Goal: Navigation & Orientation: Find specific page/section

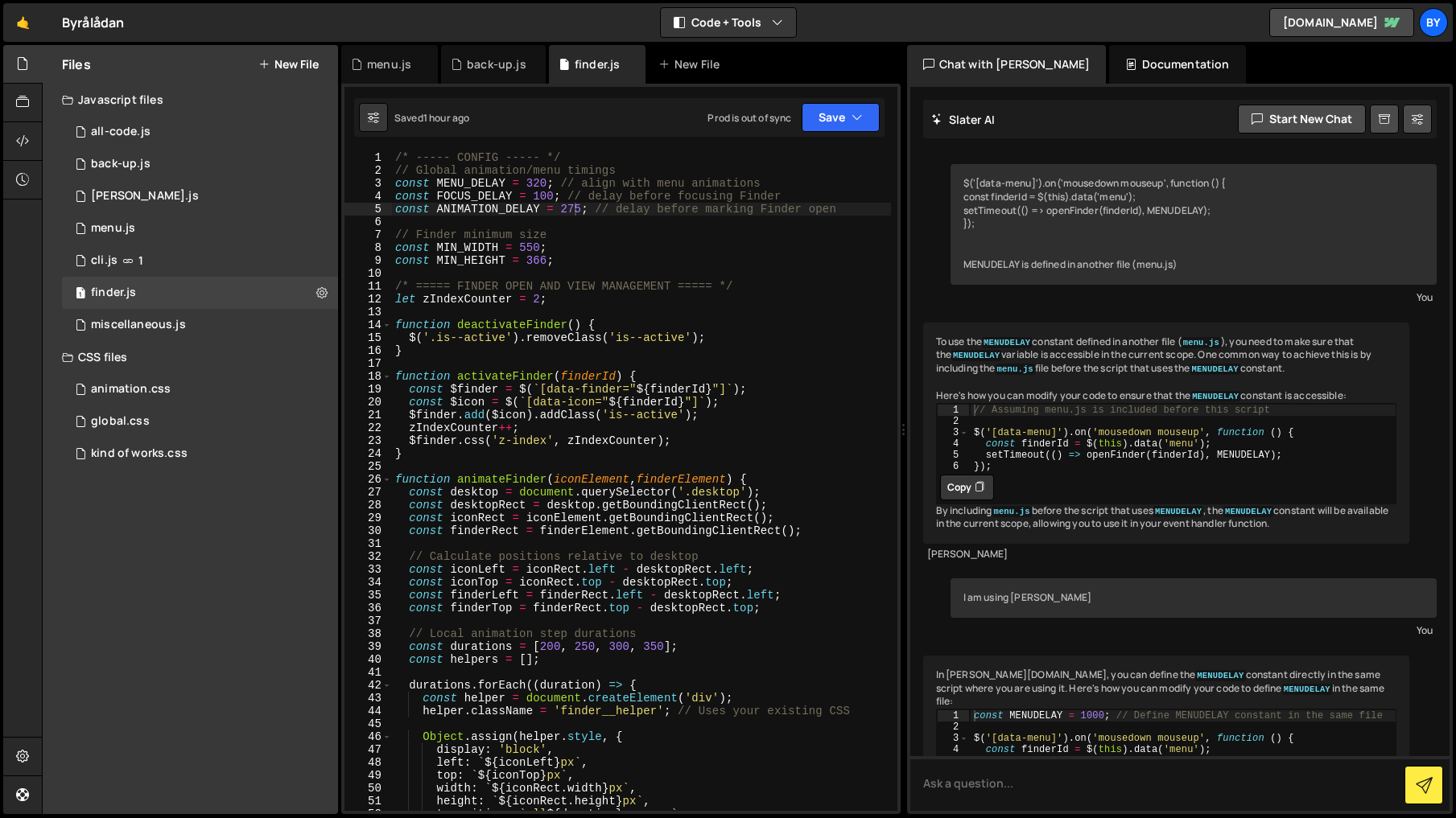
scroll to position [1308, 0]
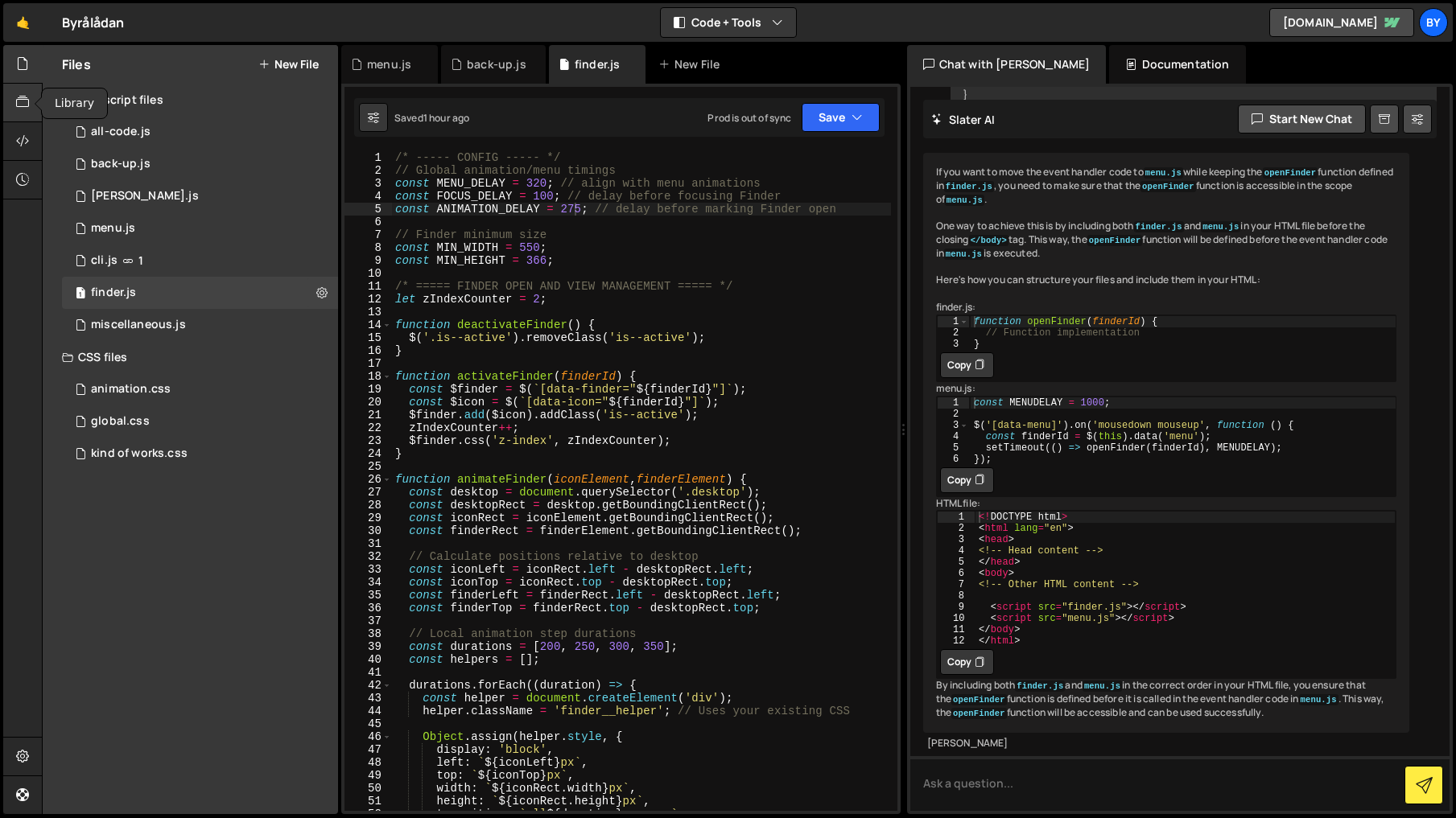
click at [29, 108] on icon at bounding box center [22, 102] width 13 height 18
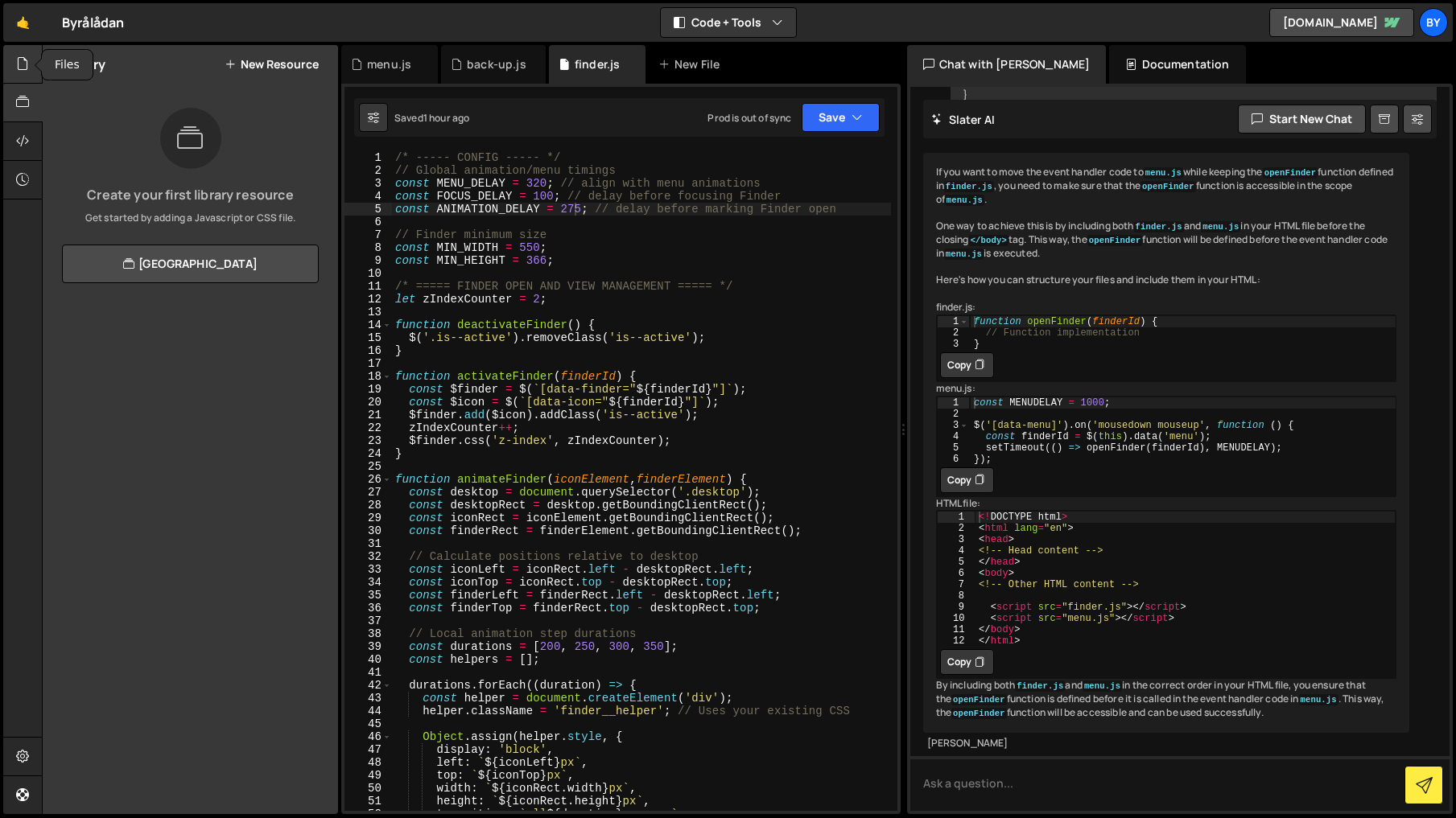
click at [13, 66] on div at bounding box center [23, 65] width 39 height 39
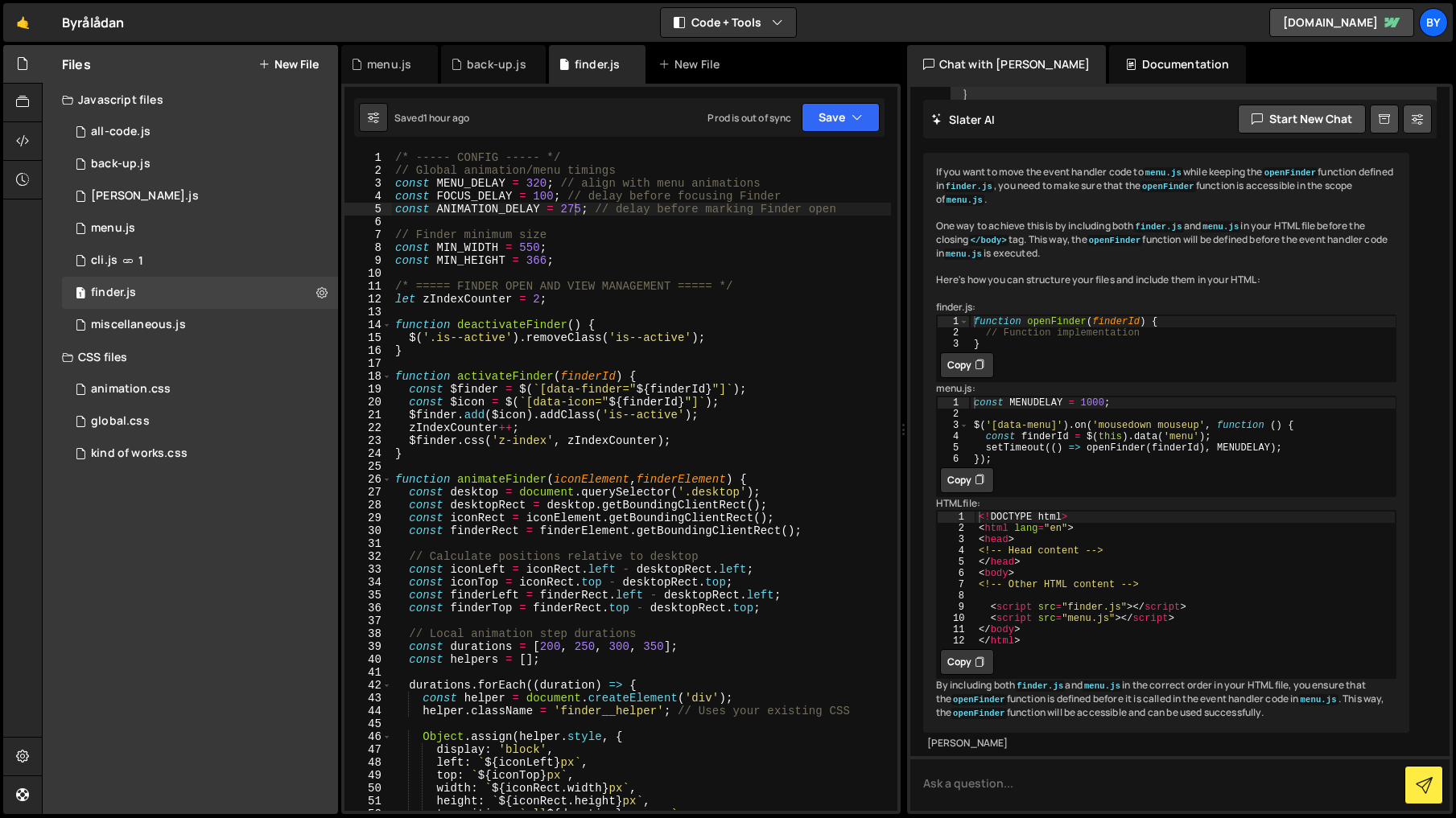
click at [114, 16] on div "Byrålådan ⚠️ Code is being edited in another browser" at bounding box center [93, 23] width 62 height 19
click at [14, 27] on link "🤙" at bounding box center [23, 23] width 39 height 39
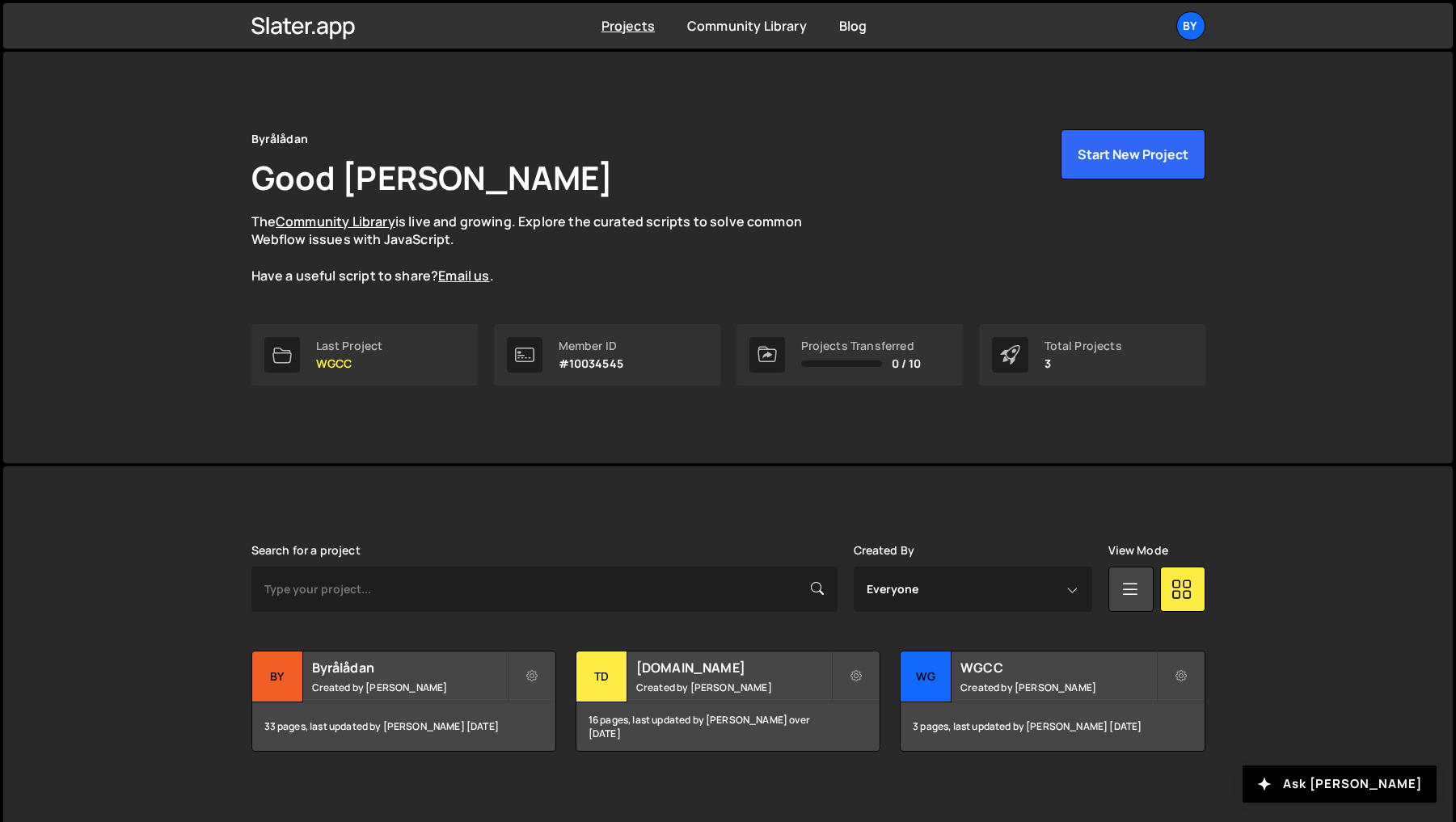
scroll to position [11, 0]
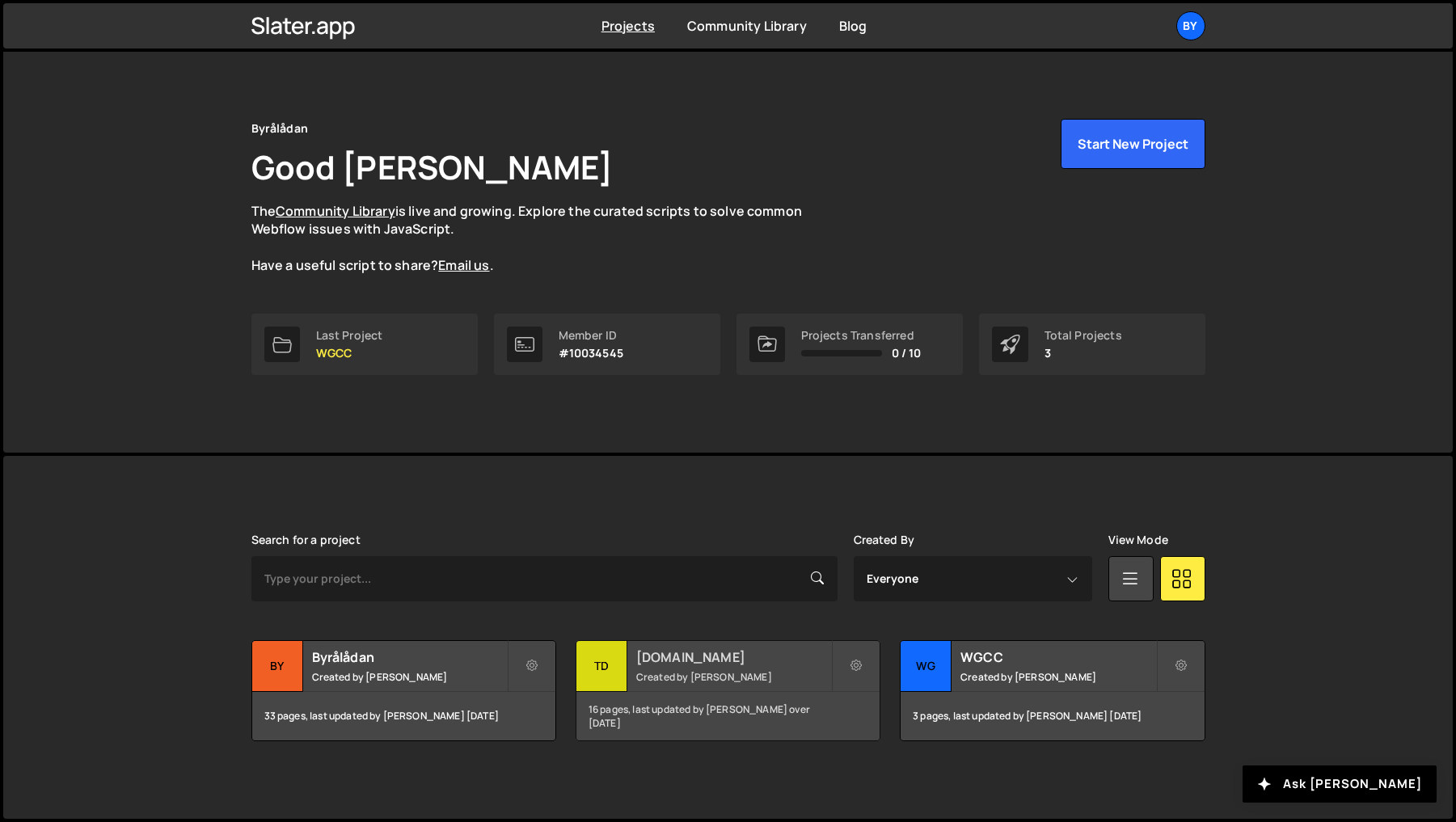
click at [767, 687] on div "[DOMAIN_NAME] Created by [PERSON_NAME]" at bounding box center [728, 666] width 303 height 50
